Goal: Information Seeking & Learning: Find specific fact

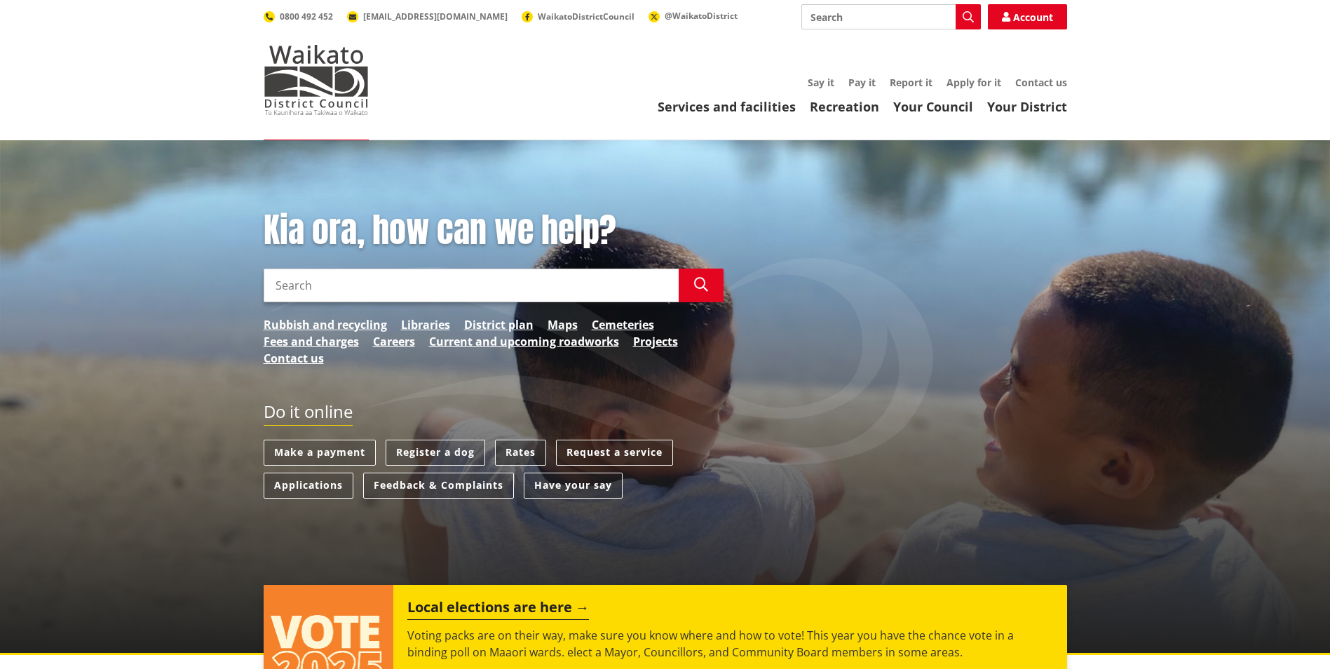
click at [517, 442] on link "Rates" at bounding box center [520, 452] width 51 height 26
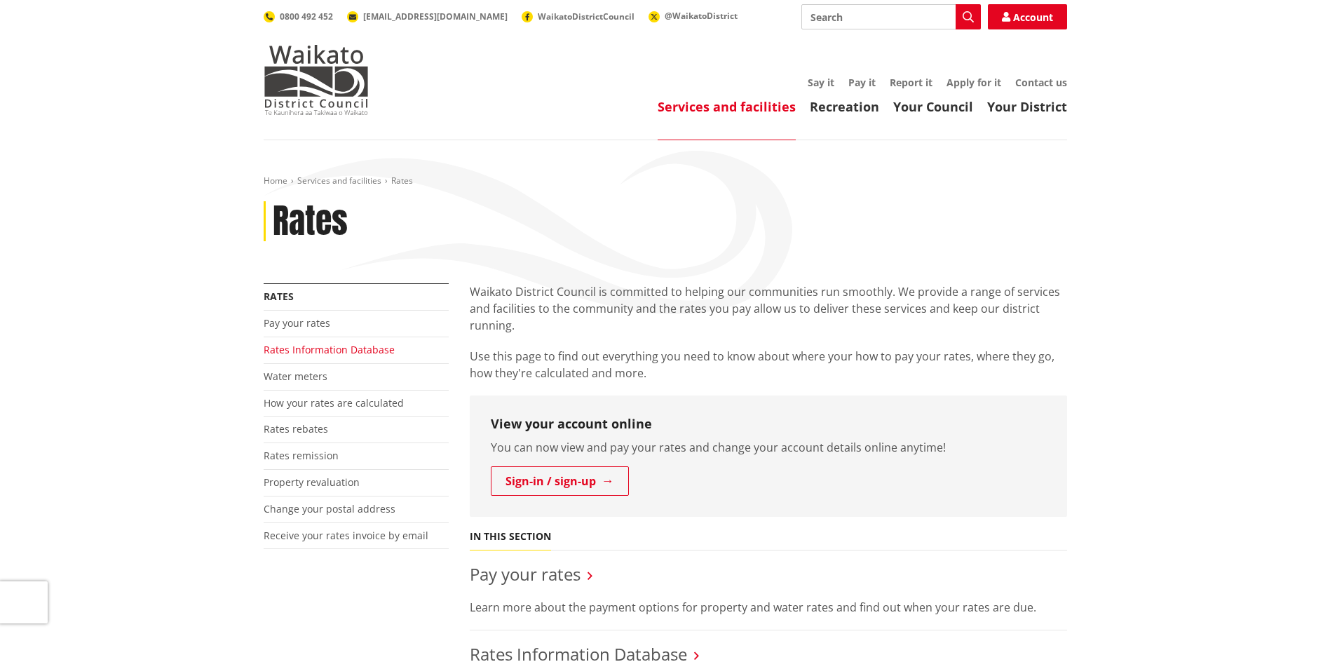
click at [318, 353] on link "Rates Information Database" at bounding box center [329, 349] width 131 height 13
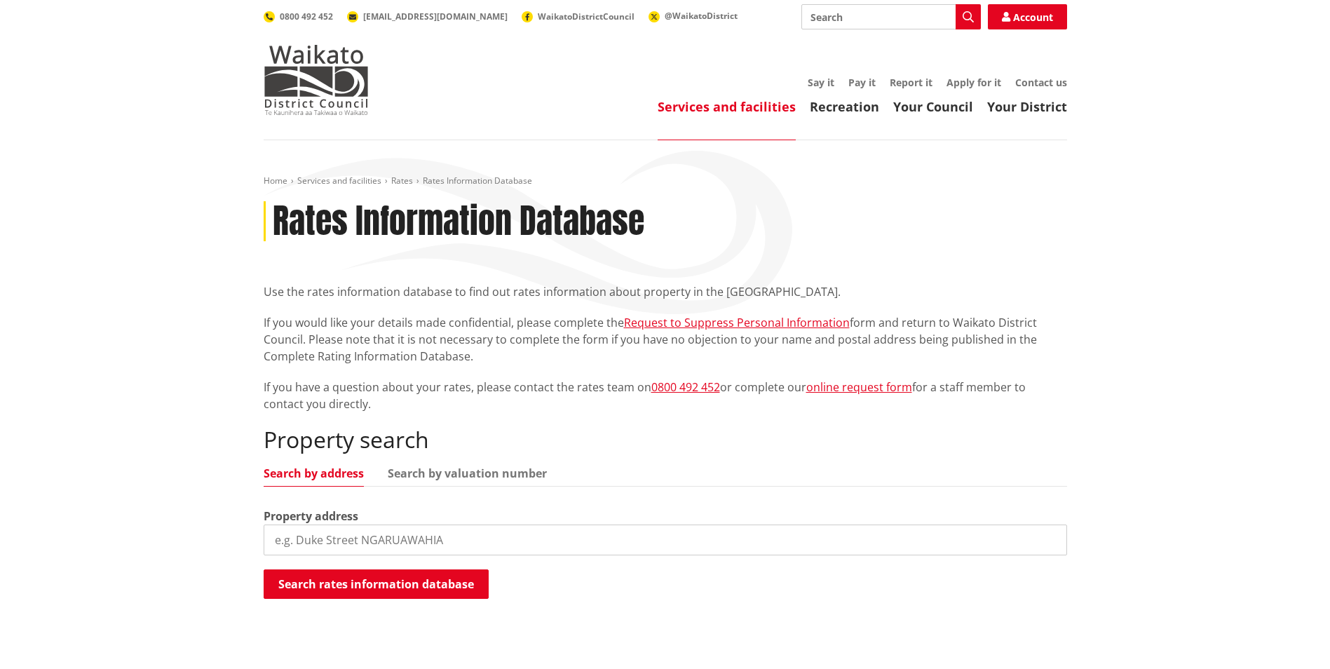
click at [336, 528] on input "search" at bounding box center [665, 539] width 803 height 31
click at [372, 546] on input "118c barnab" at bounding box center [665, 539] width 803 height 31
type input "118c barnaby road"
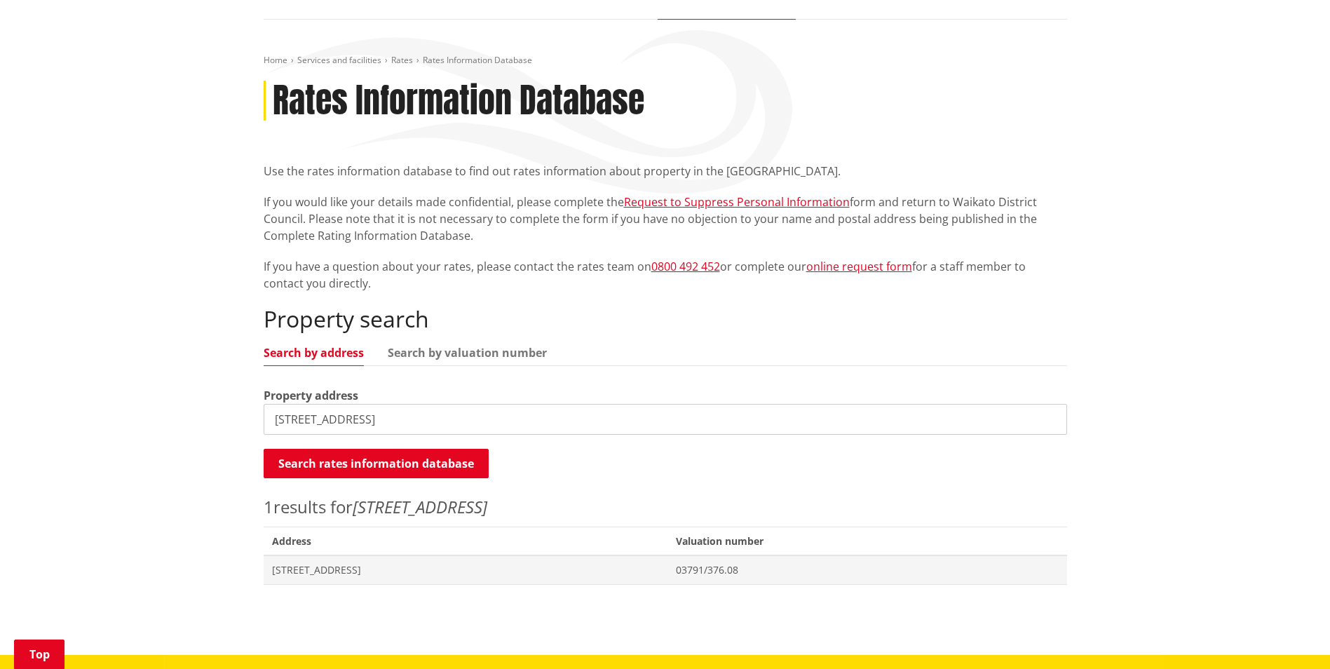
scroll to position [159, 0]
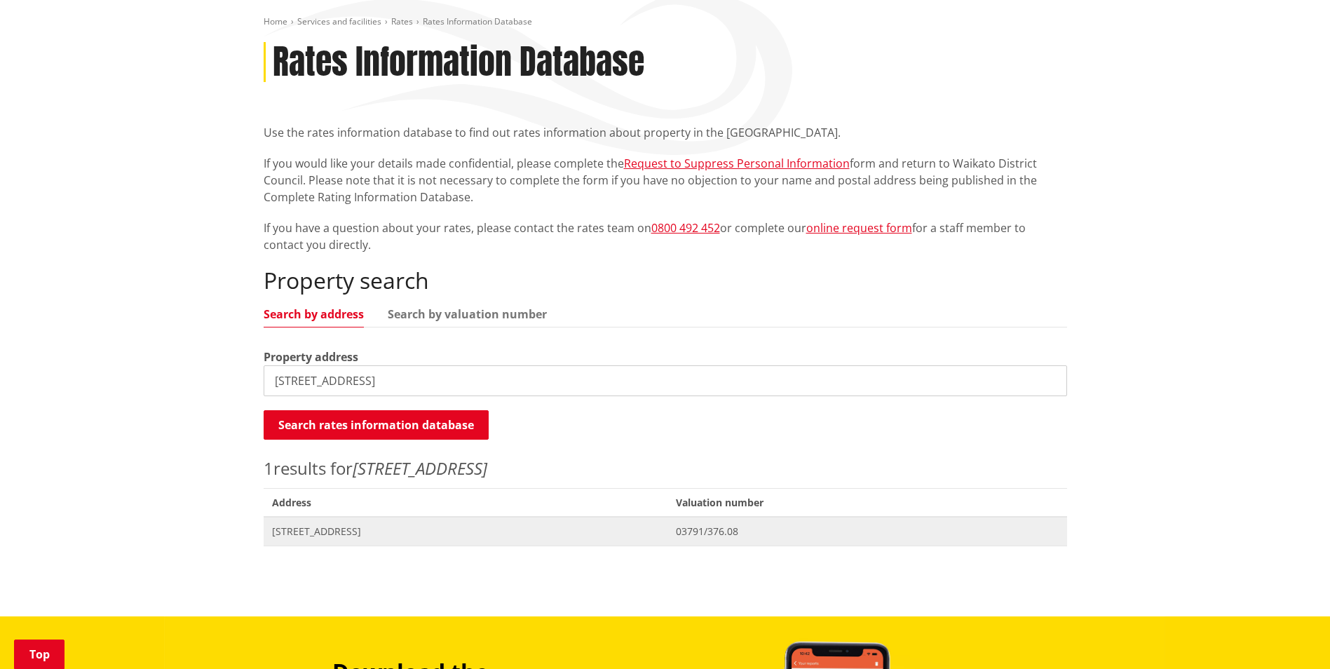
click at [355, 524] on span "Address 118C Barnaby Road TUAKAU" at bounding box center [466, 531] width 404 height 29
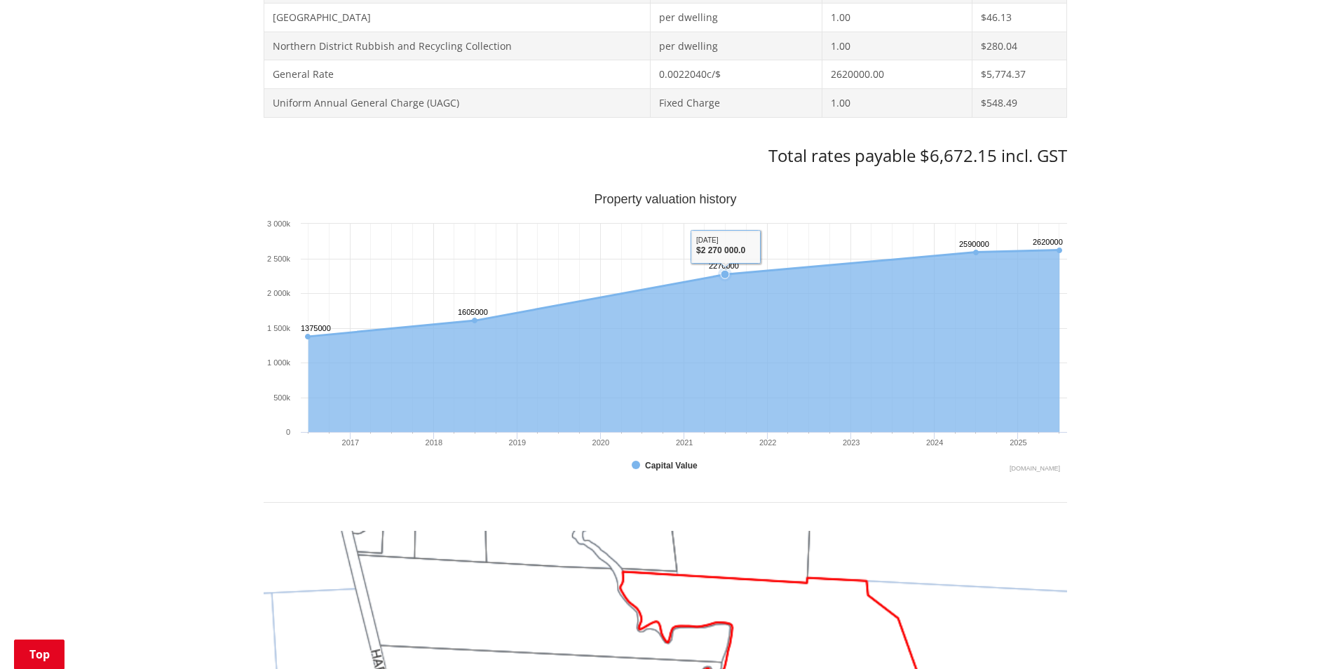
scroll to position [812, 0]
